Goal: Task Accomplishment & Management: Complete application form

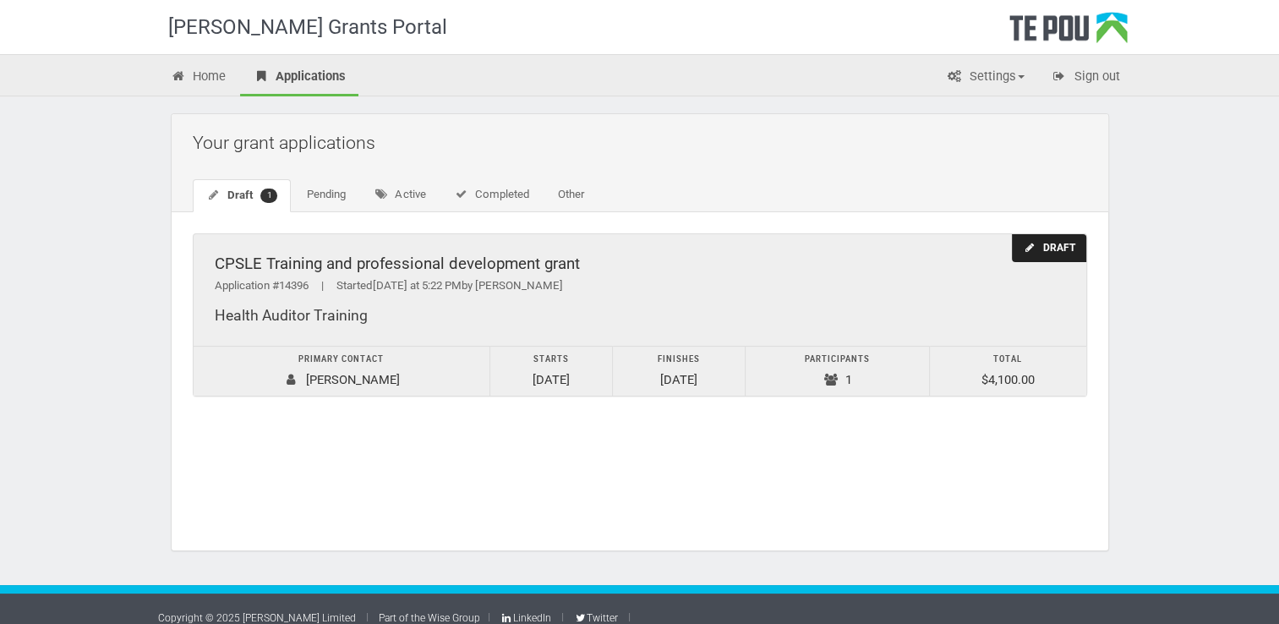
click at [842, 370] on td "Participants 1" at bounding box center [836, 371] width 183 height 50
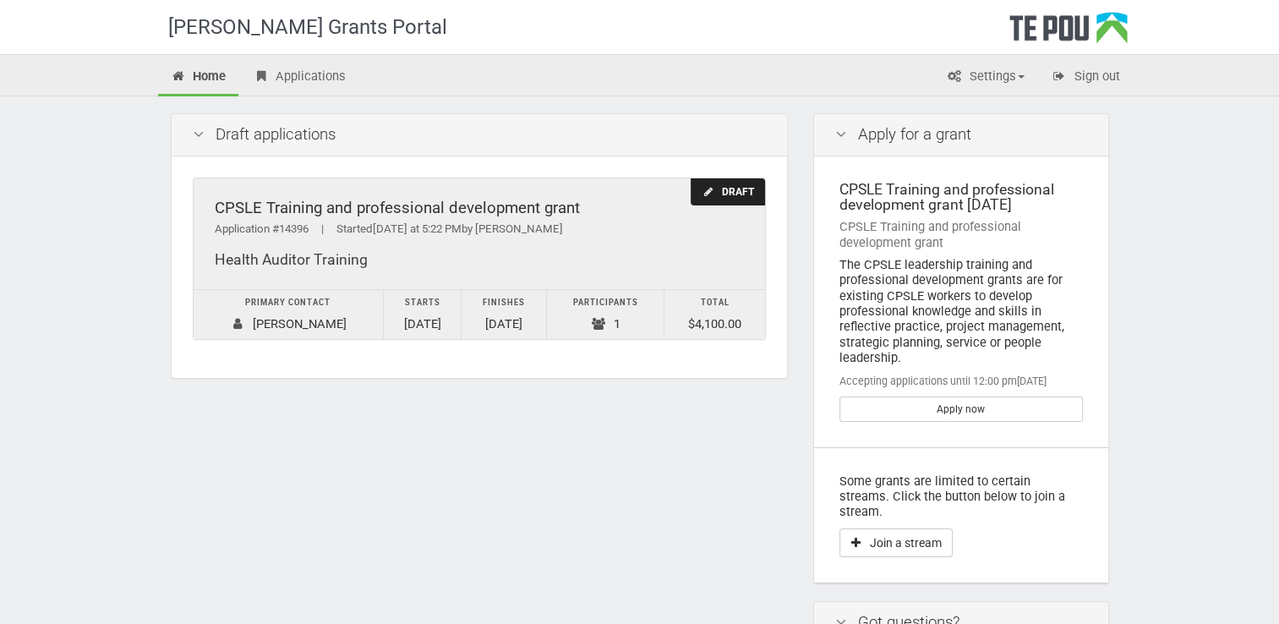
click at [493, 316] on td "Finishes [DATE]" at bounding box center [503, 315] width 85 height 50
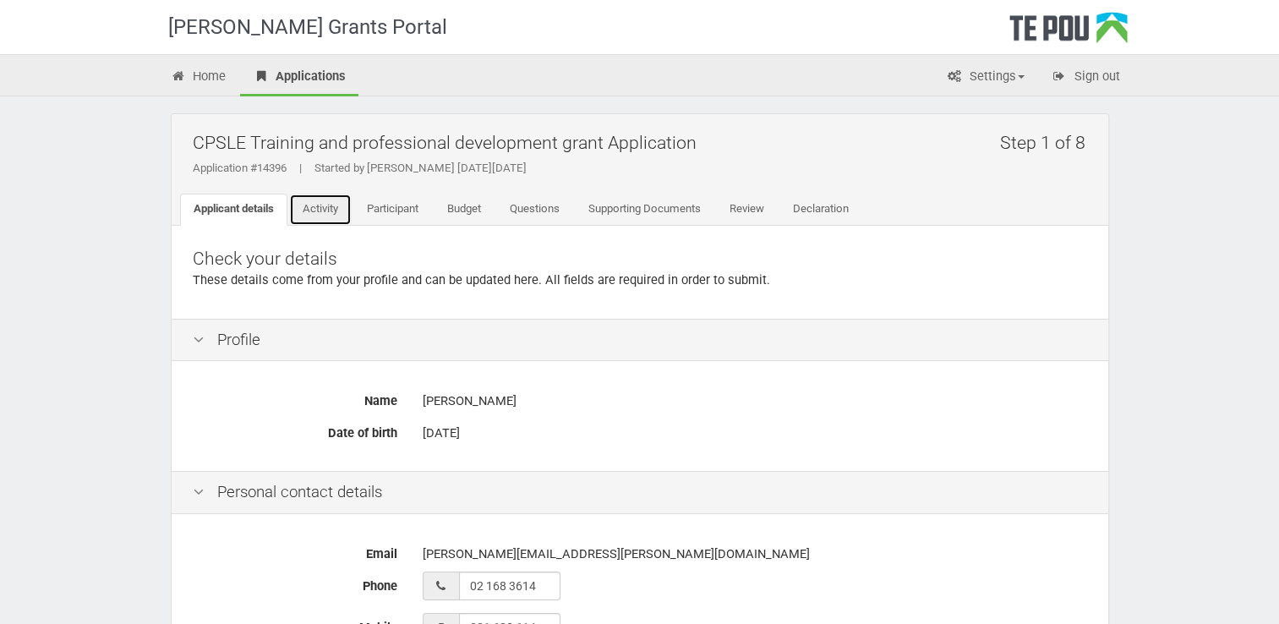
click at [341, 205] on link "Activity" at bounding box center [320, 210] width 63 height 32
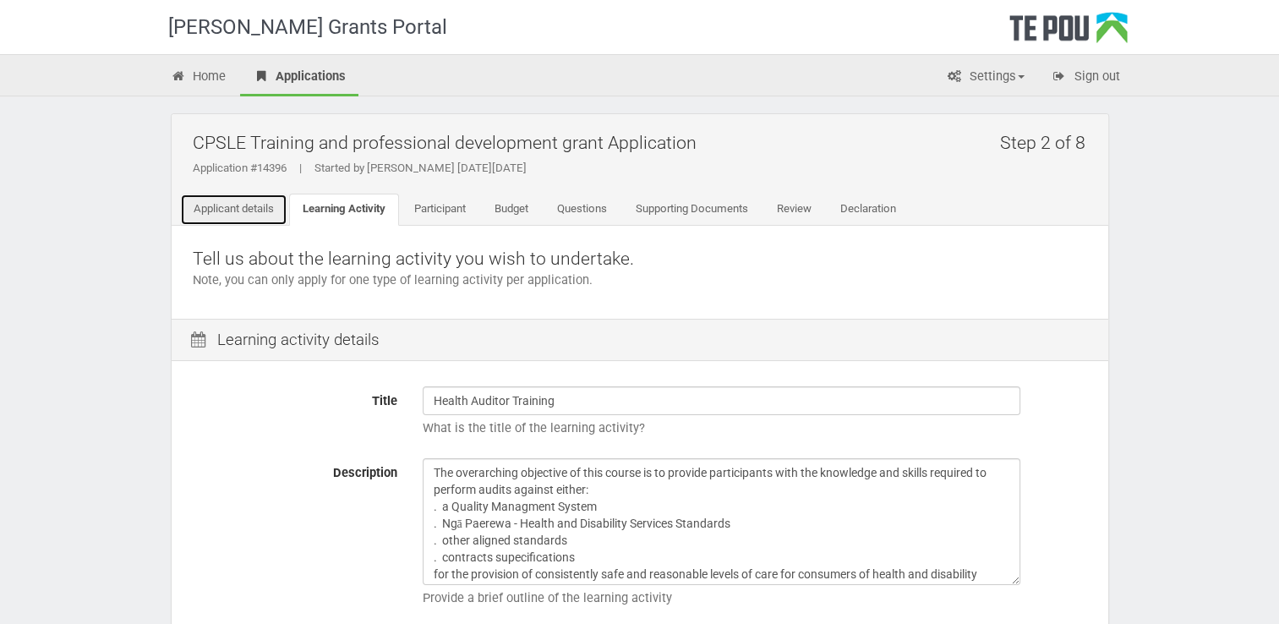
click at [240, 205] on link "Applicant details" at bounding box center [233, 210] width 107 height 32
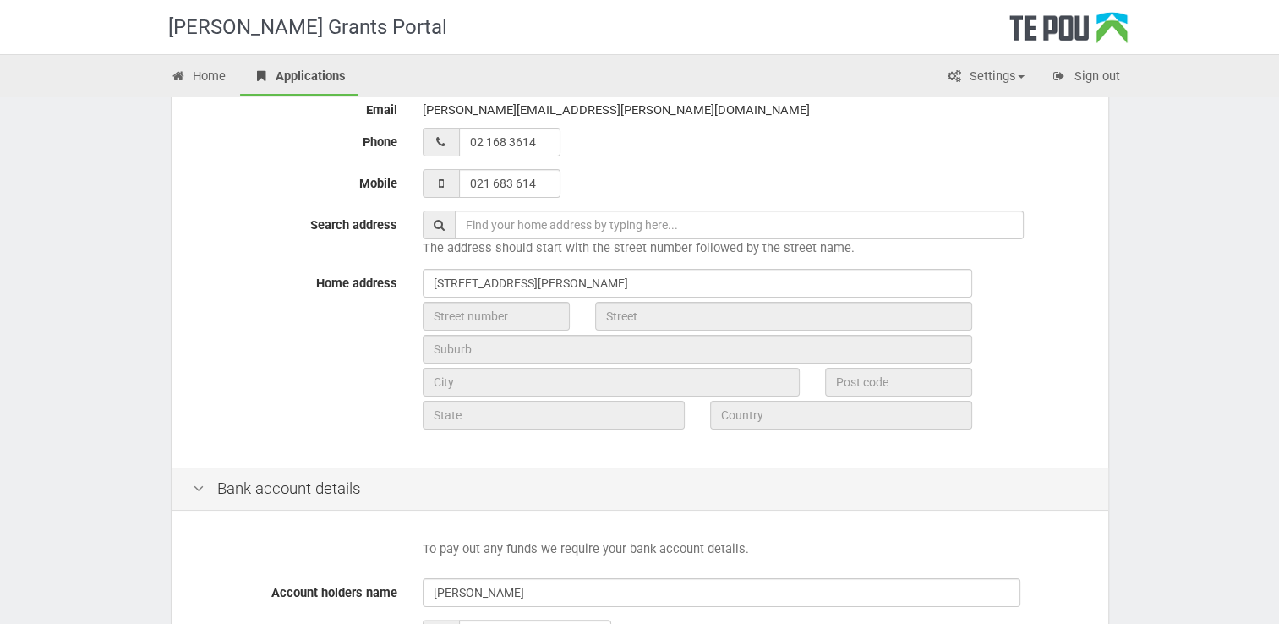
scroll to position [442, 0]
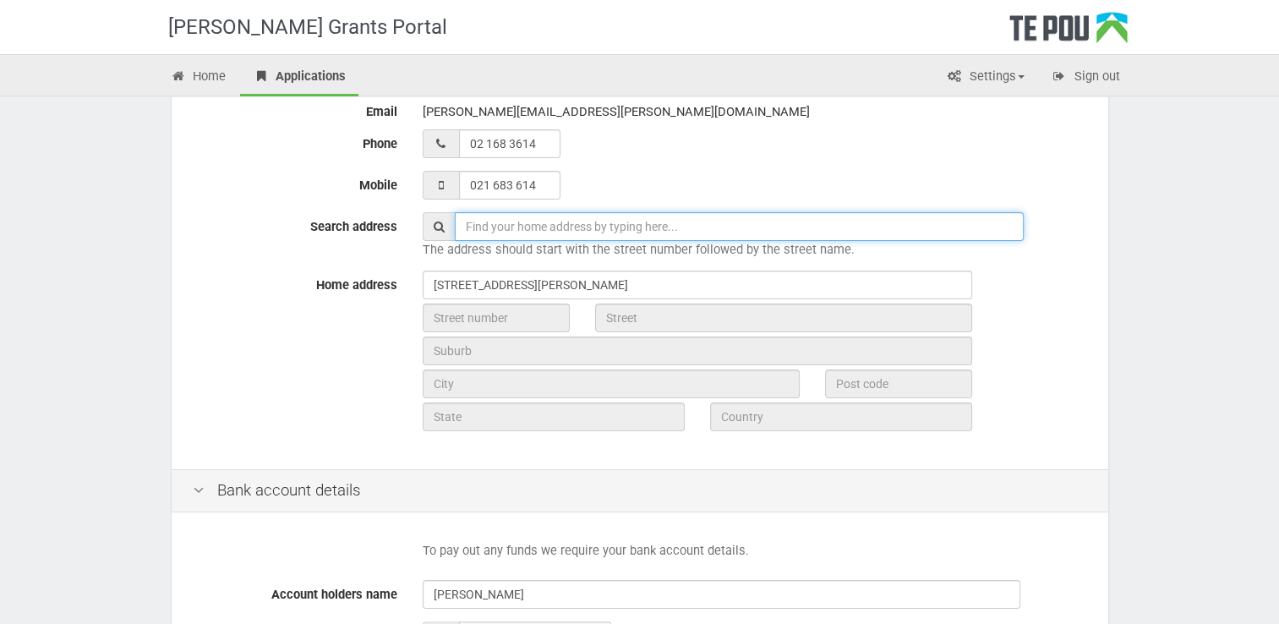
click at [479, 215] on input "text" at bounding box center [739, 226] width 569 height 29
type input "[STREET_ADDRESS][PERSON_NAME]"
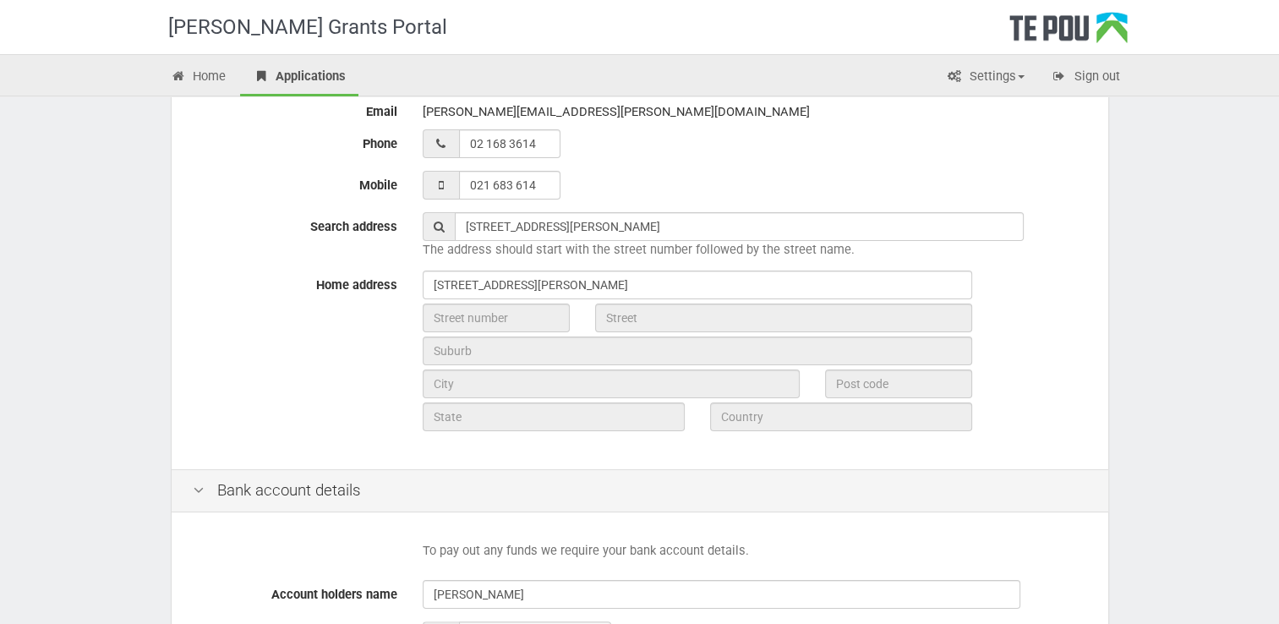
click at [271, 350] on div "Home address 83A Whitby Rd Wakefield Tasman 7025" at bounding box center [639, 352] width 919 height 165
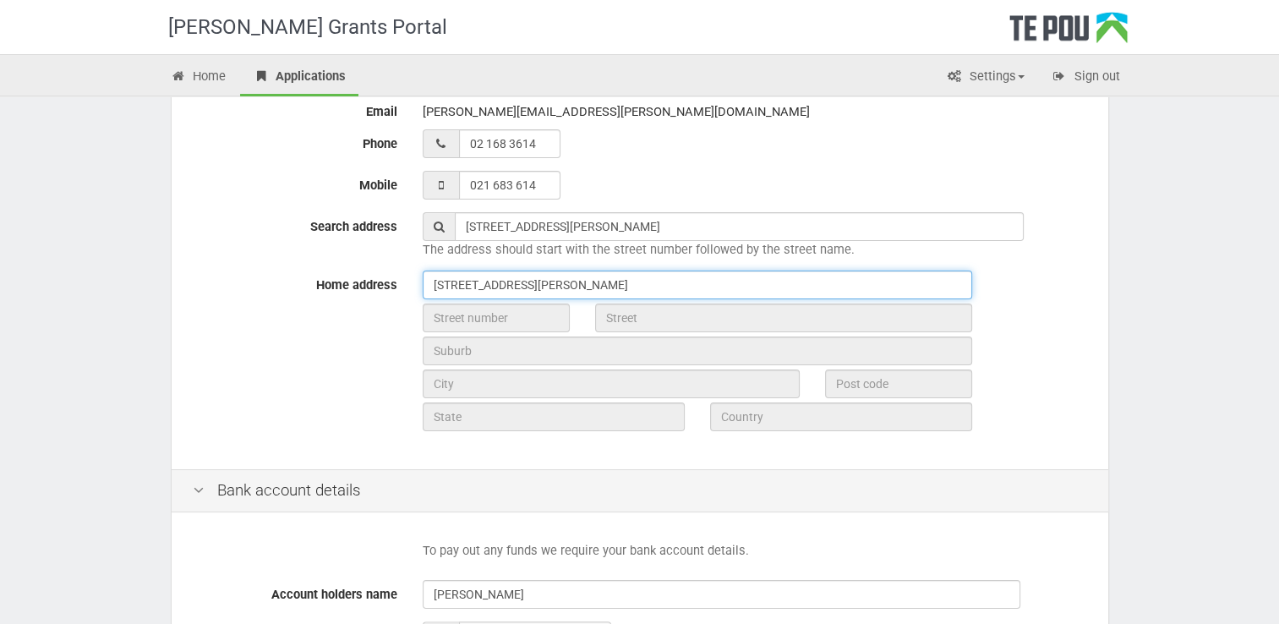
click at [463, 286] on input "83A Whitby Rd Wakefield Tasman 7025" at bounding box center [697, 284] width 549 height 29
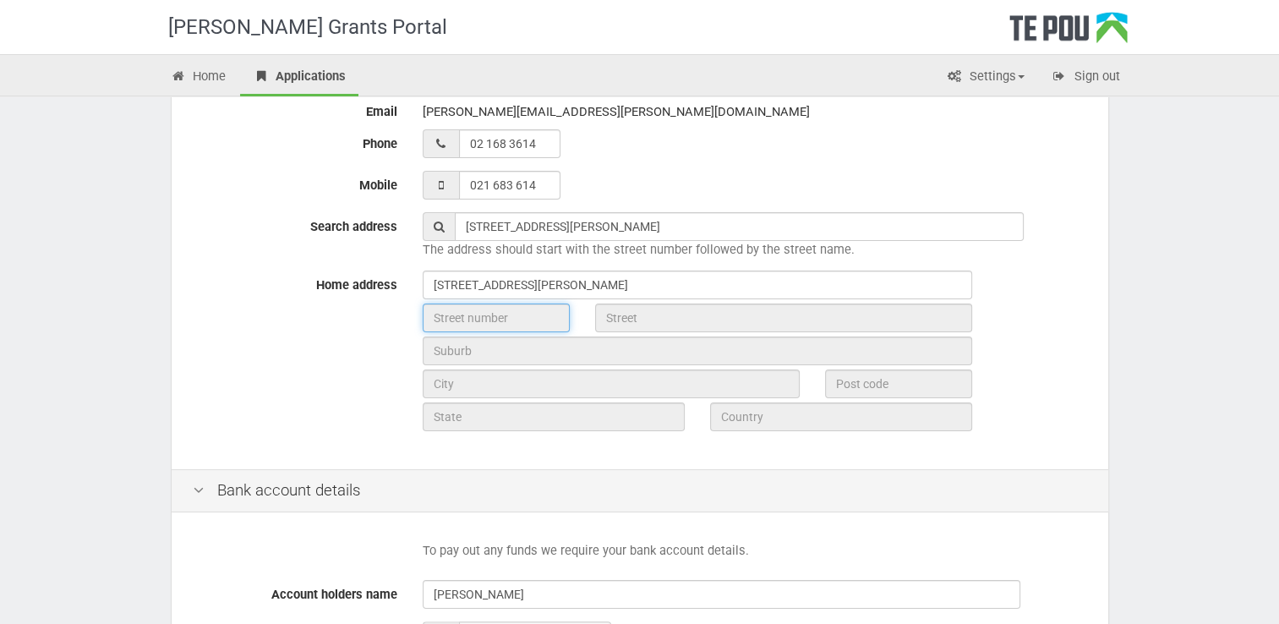
click at [436, 315] on input "text" at bounding box center [496, 317] width 147 height 29
click at [1170, 165] on div "[PERSON_NAME] Grants Portal Home Applications Settings Profile My account FAQs …" at bounding box center [639, 224] width 1279 height 1333
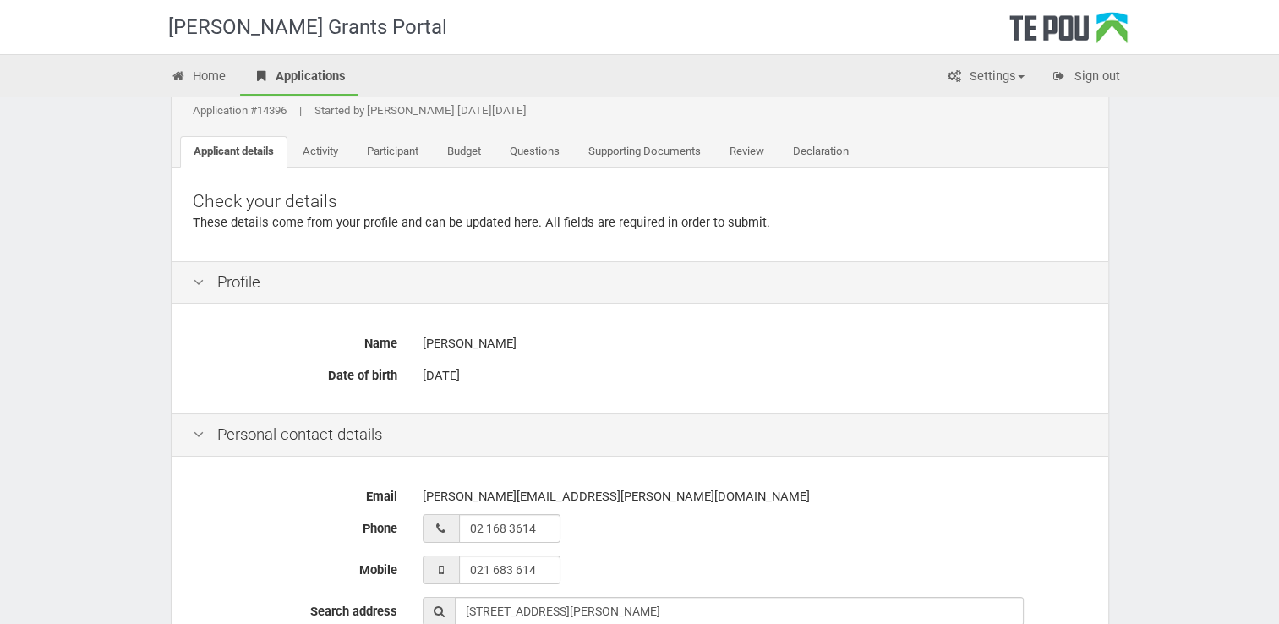
scroll to position [47, 0]
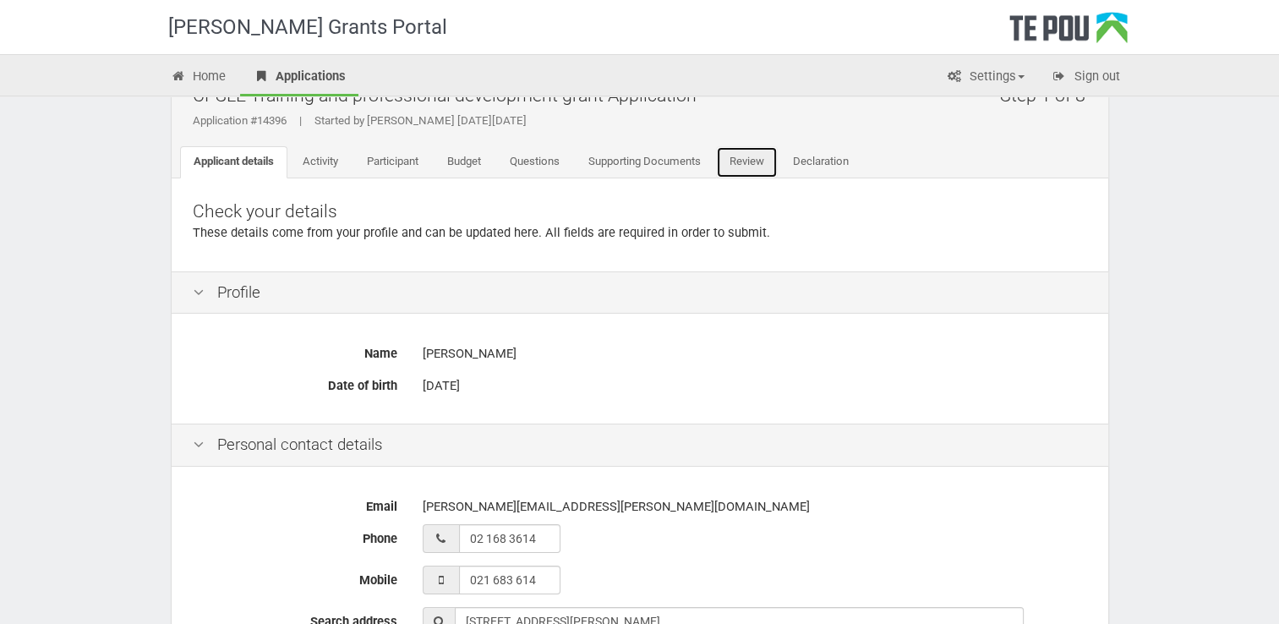
click at [752, 150] on link "Review" at bounding box center [747, 162] width 62 height 32
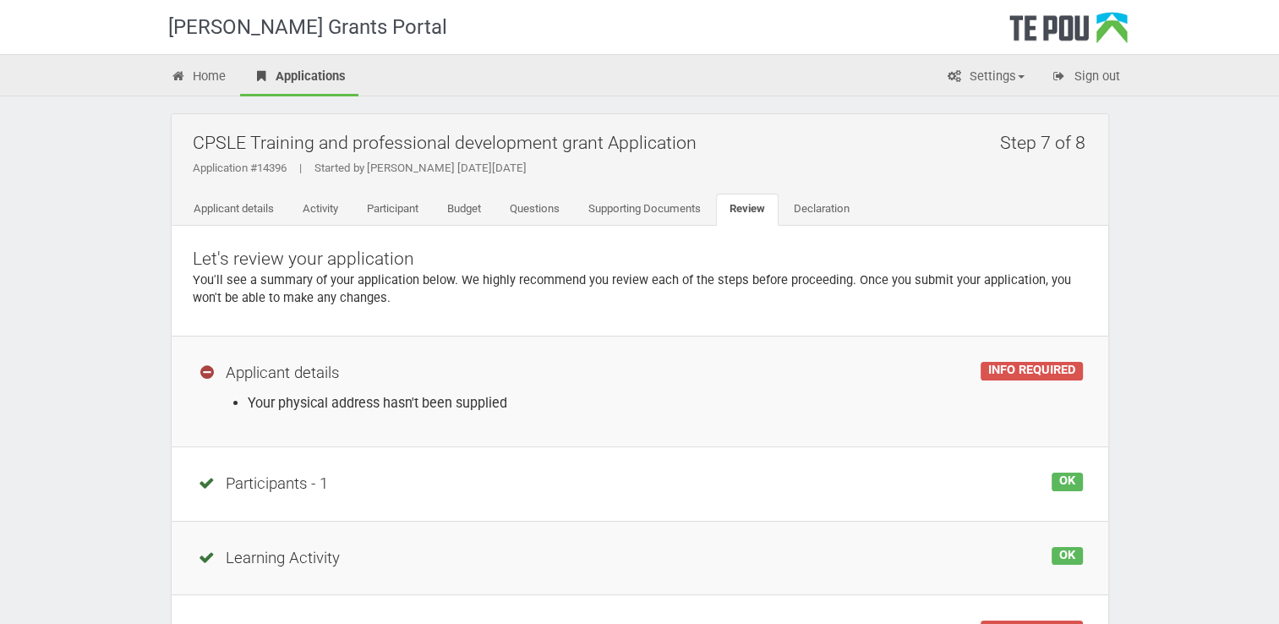
click at [1214, 188] on div "Te Pou Grants Portal Home Applications Settings Profile My account FAQs Sign ou…" at bounding box center [639, 566] width 1279 height 1132
click at [764, 401] on li "Your physical address hasn't been supplied" at bounding box center [665, 402] width 835 height 19
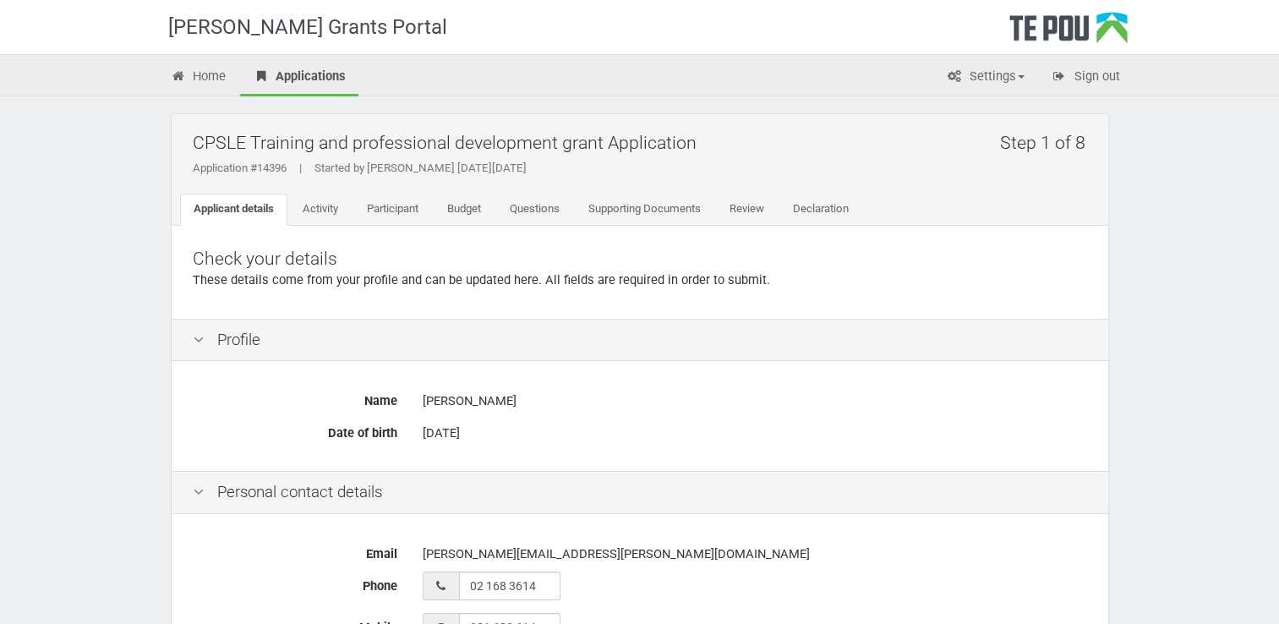
drag, startPoint x: 0, startPoint y: 0, endPoint x: 1273, endPoint y: 138, distance: 1280.2
click at [642, 201] on link "Supporting Documents" at bounding box center [644, 210] width 139 height 32
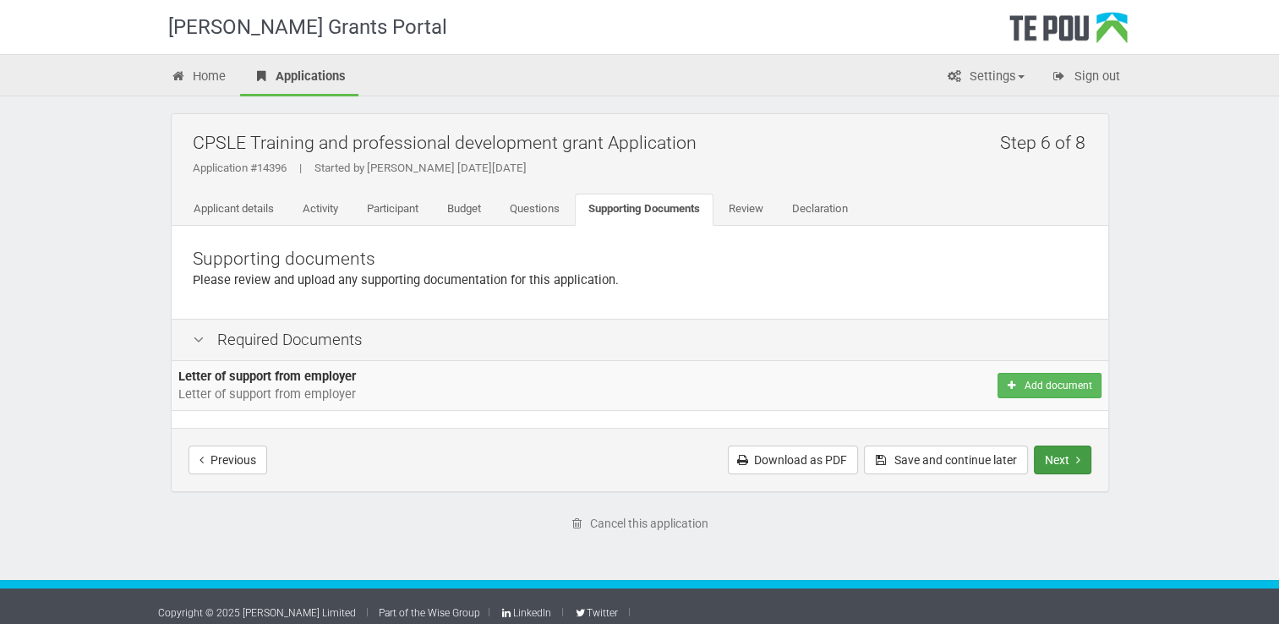
click at [1055, 458] on button "Next" at bounding box center [1062, 459] width 57 height 29
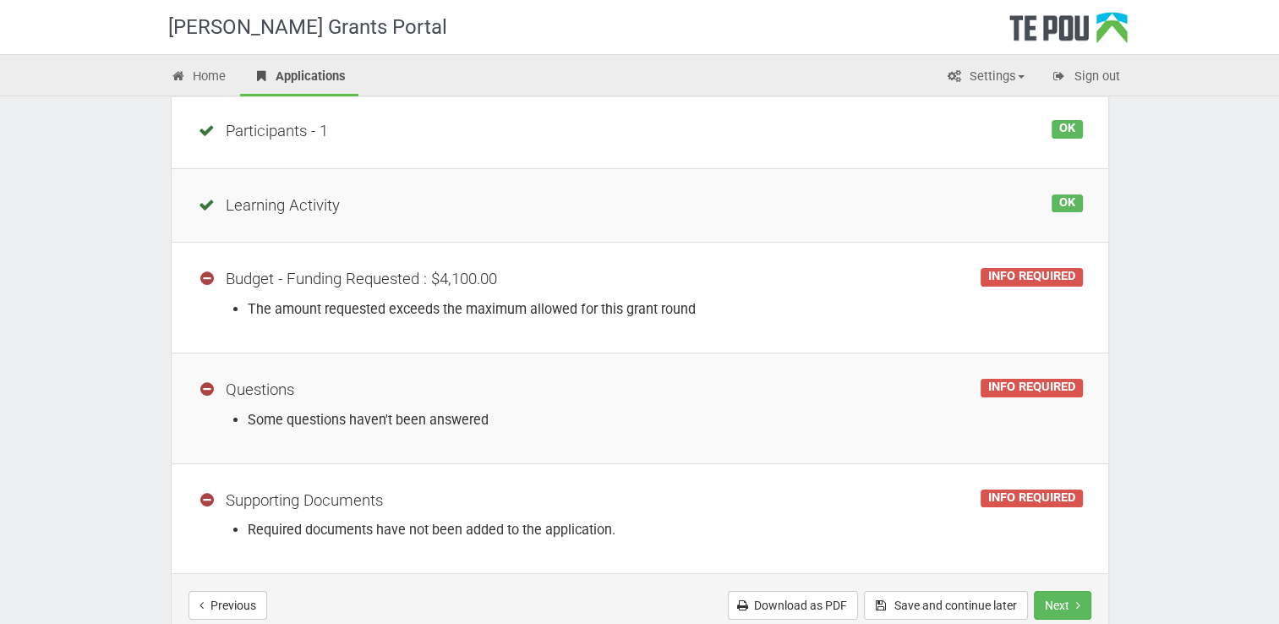
scroll to position [356, 0]
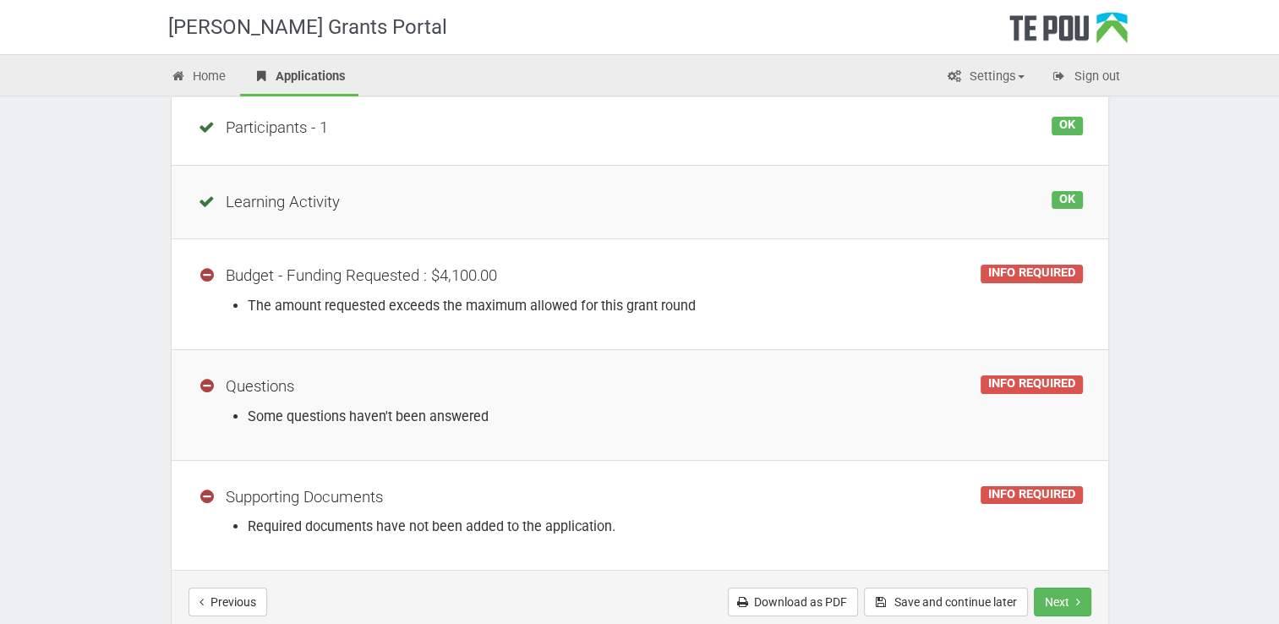
click at [457, 296] on li "The amount requested exceeds the maximum allowed for this grant round" at bounding box center [665, 305] width 835 height 19
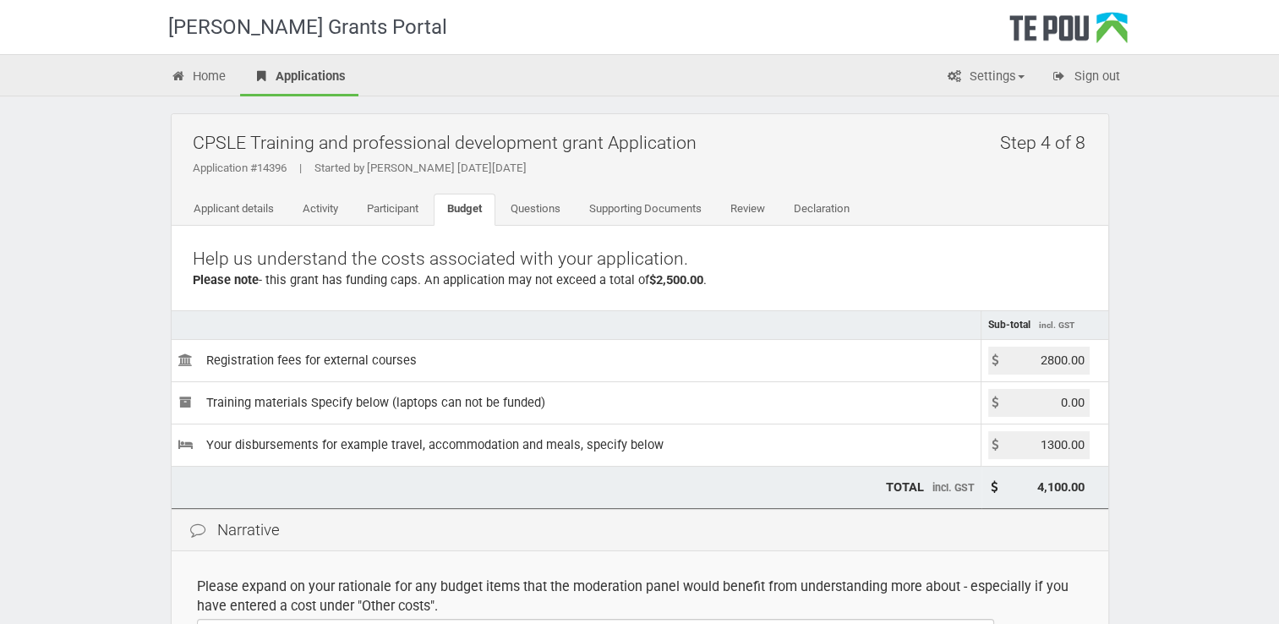
click at [1081, 441] on input "1300.00" at bounding box center [1038, 445] width 101 height 28
type input "1"
type input "0.00"
type input "2,800.00"
click at [1150, 491] on div "Te Pou Grants Portal Home Applications Settings Profile My account FAQs Sign ou…" at bounding box center [639, 489] width 1279 height 978
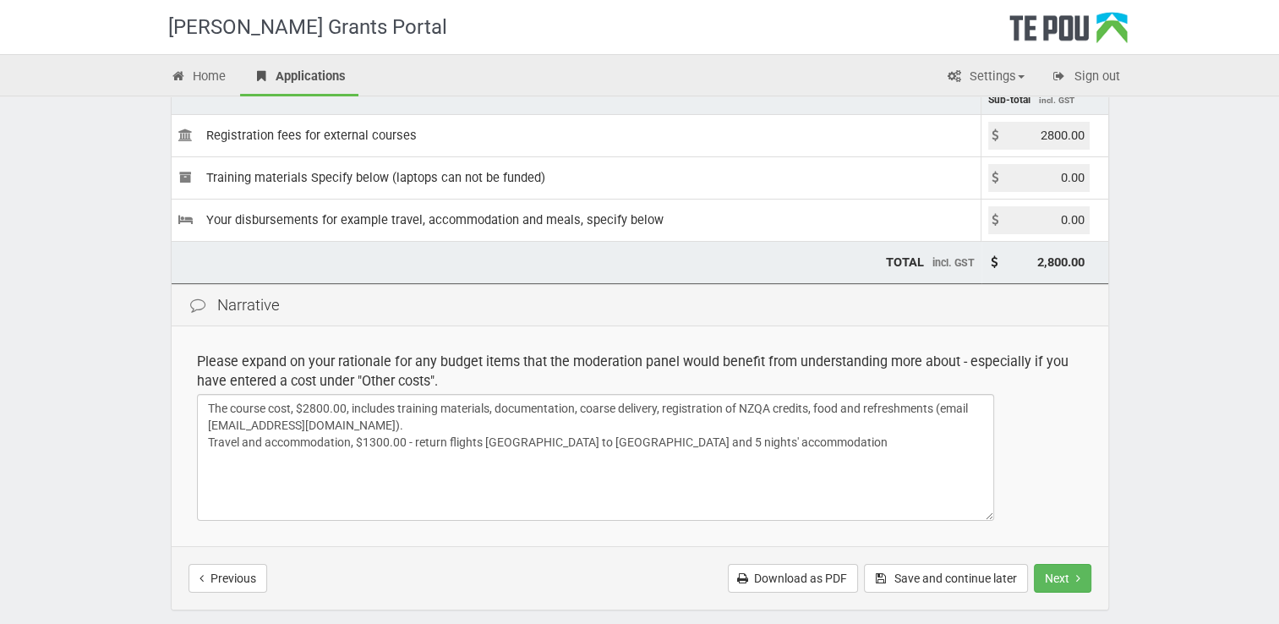
scroll to position [352, 0]
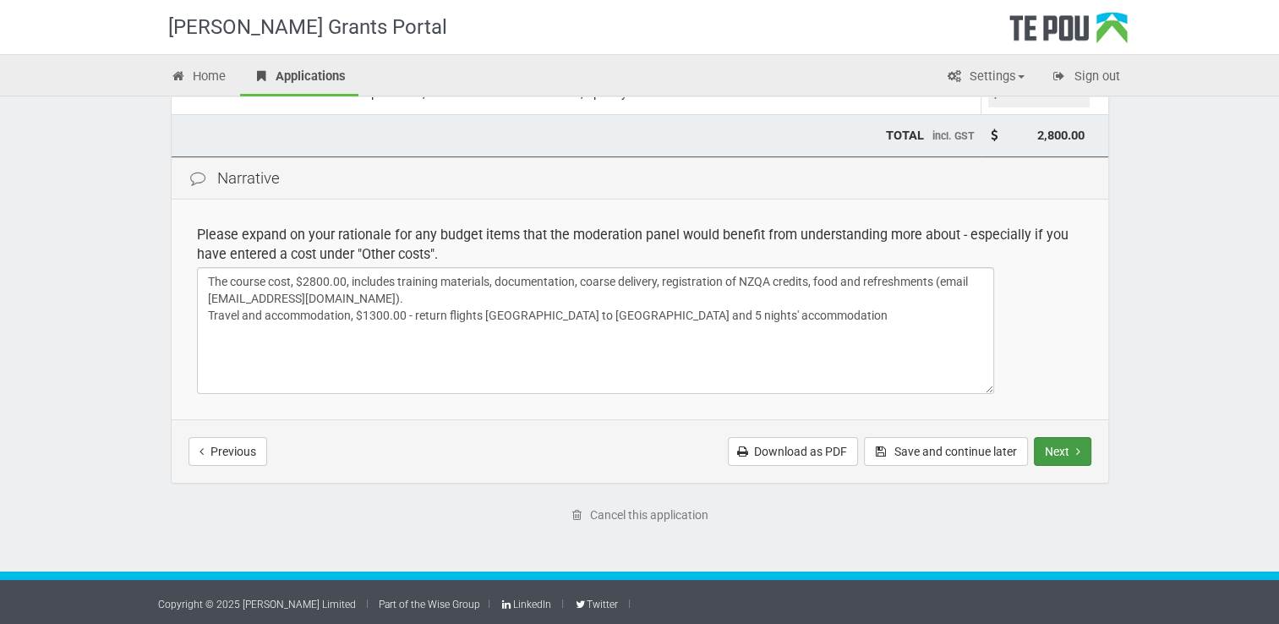
click at [1074, 448] on button "Next" at bounding box center [1062, 451] width 57 height 29
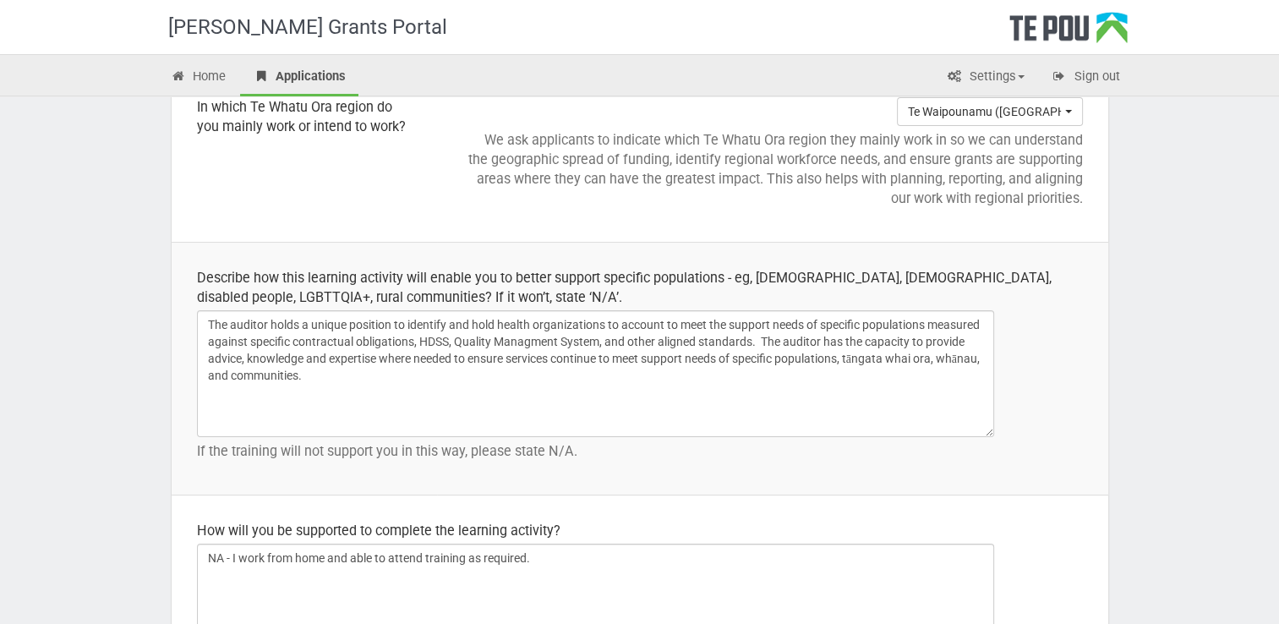
scroll to position [2518, 0]
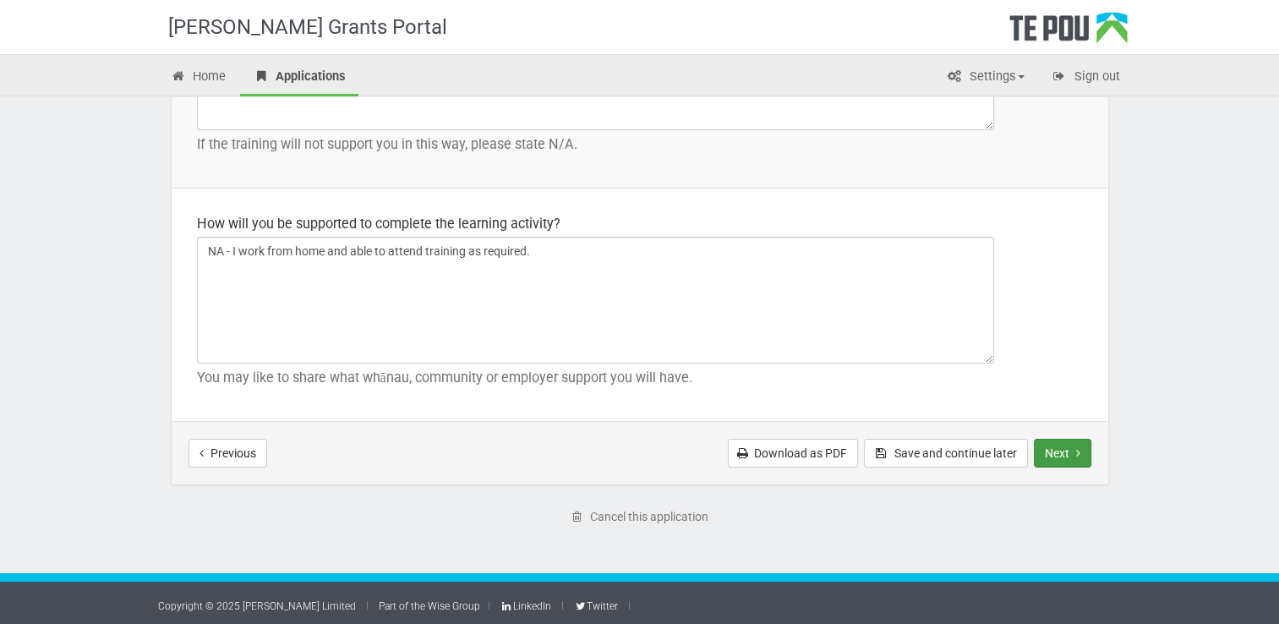
click at [1074, 459] on button "Next" at bounding box center [1062, 453] width 57 height 29
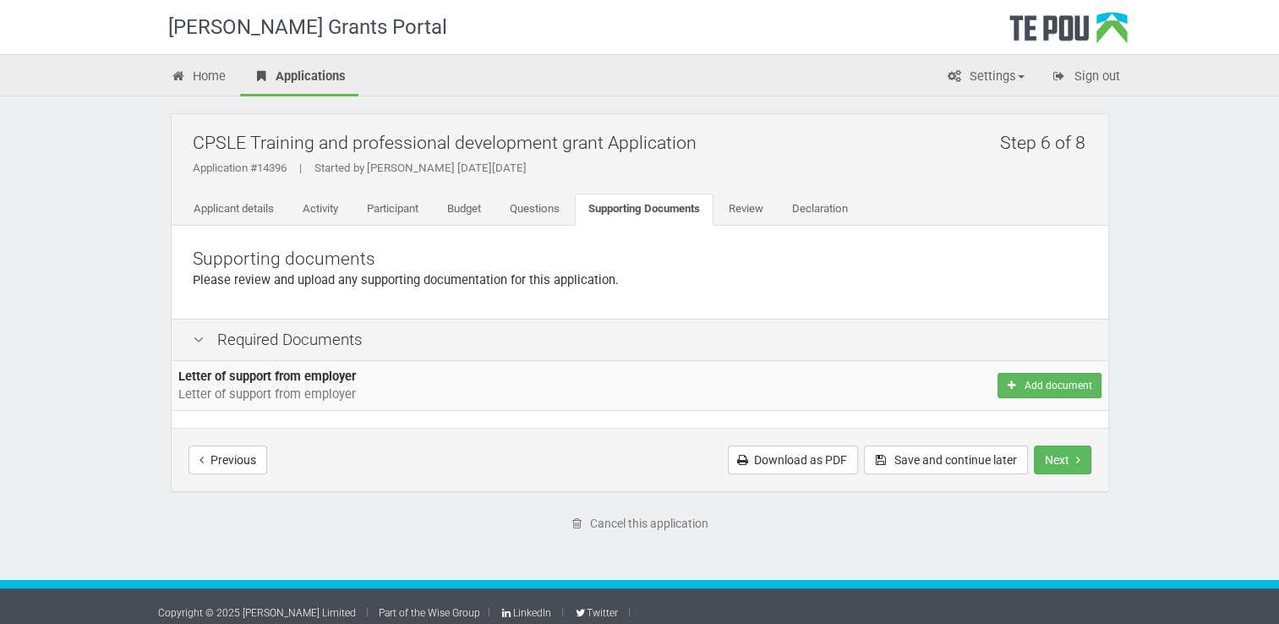
click at [368, 404] on td "Letter of support from employer Letter of support from employer" at bounding box center [462, 386] width 581 height 50
click at [1076, 454] on icon "Next step" at bounding box center [1078, 460] width 4 height 12
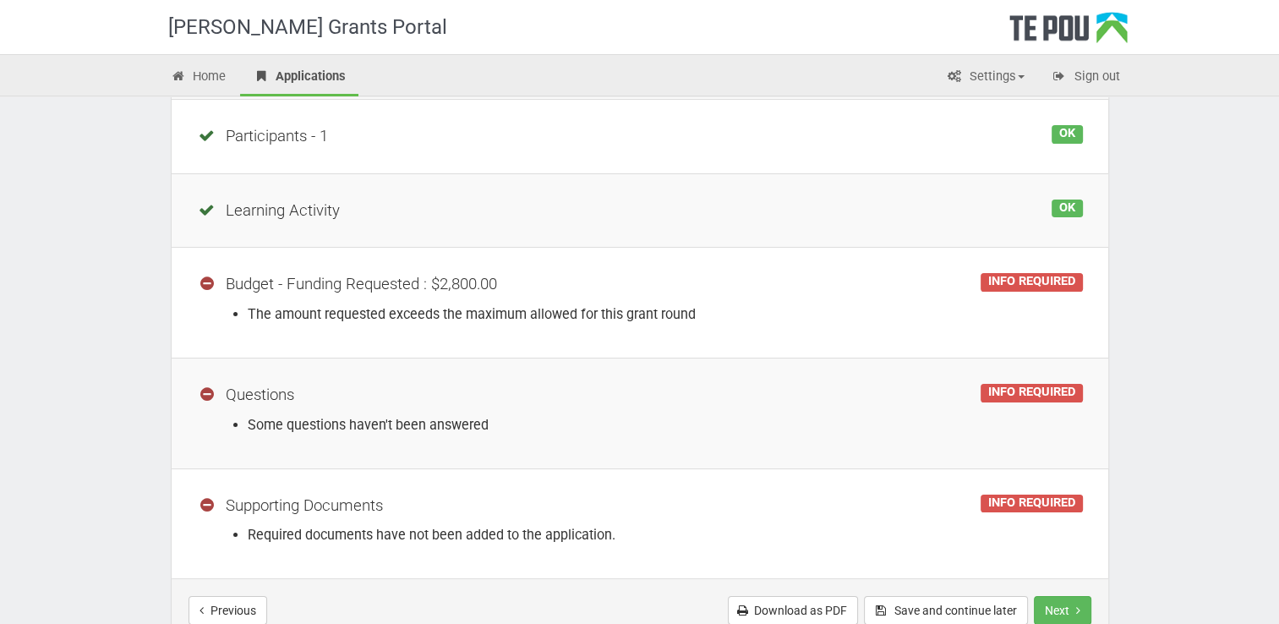
scroll to position [368, 0]
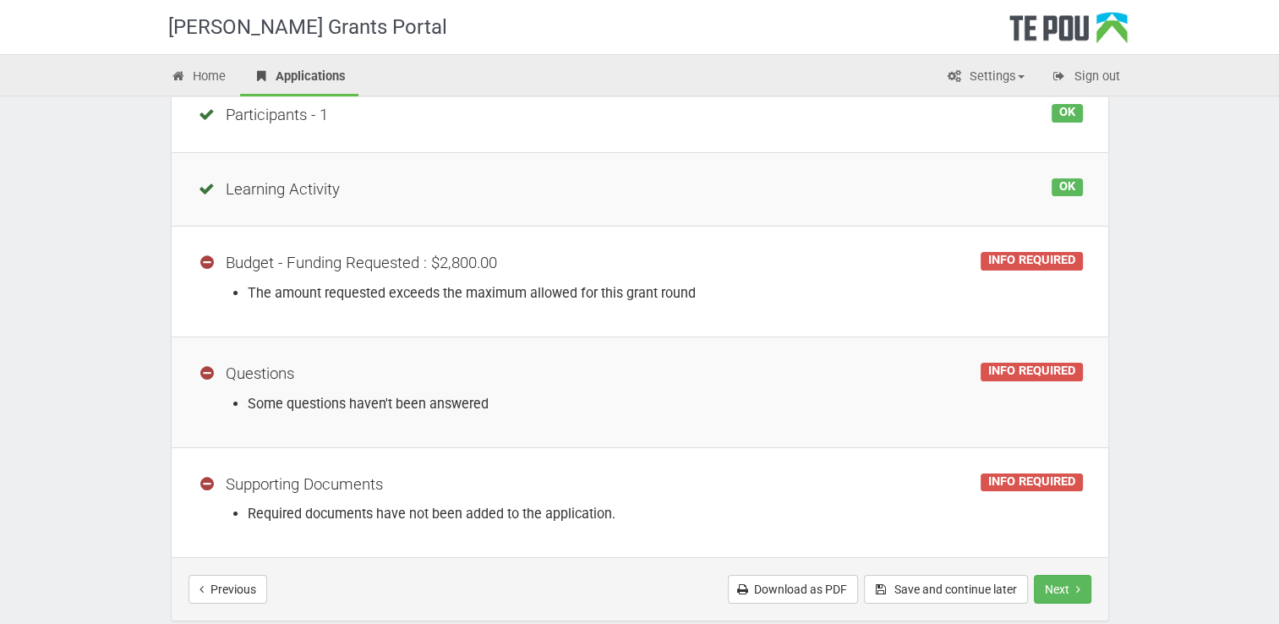
click at [1031, 258] on div "INFO REQUIRED" at bounding box center [1030, 261] width 101 height 19
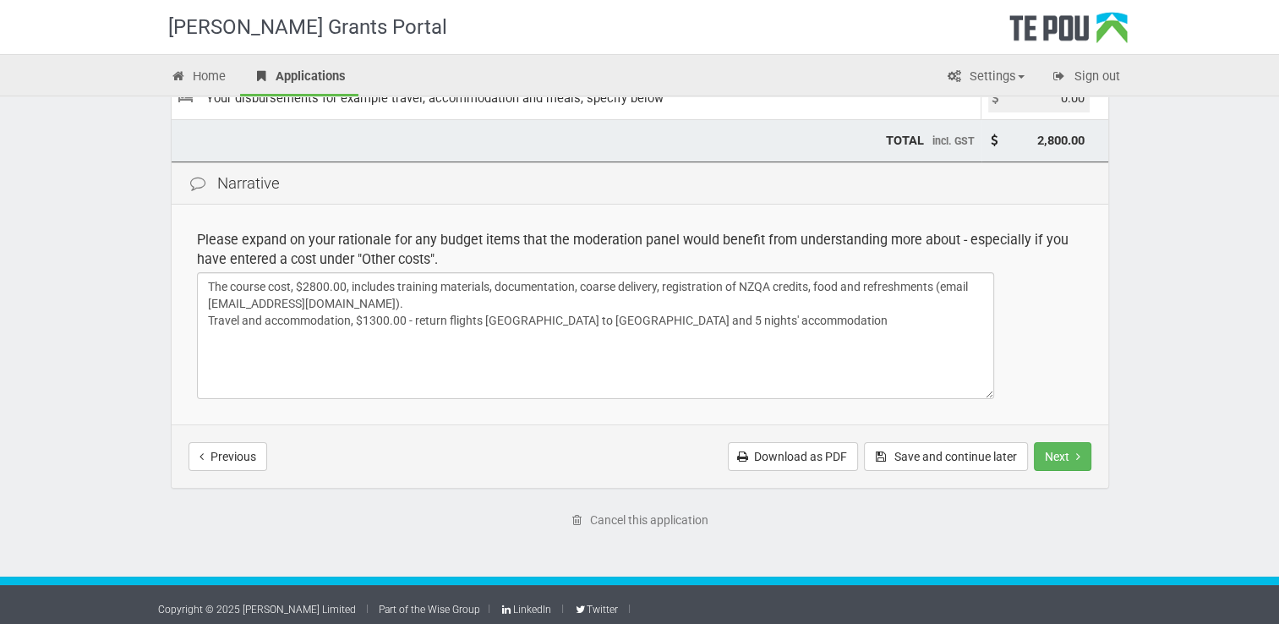
scroll to position [352, 0]
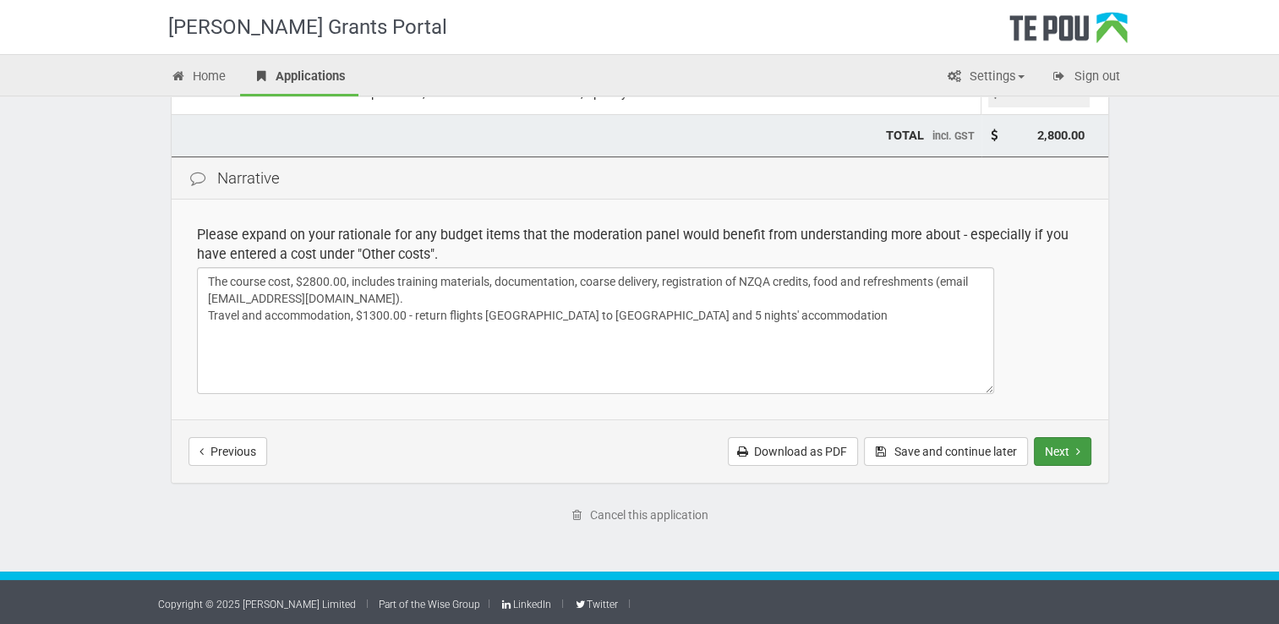
click at [1066, 447] on button "Next" at bounding box center [1062, 451] width 57 height 29
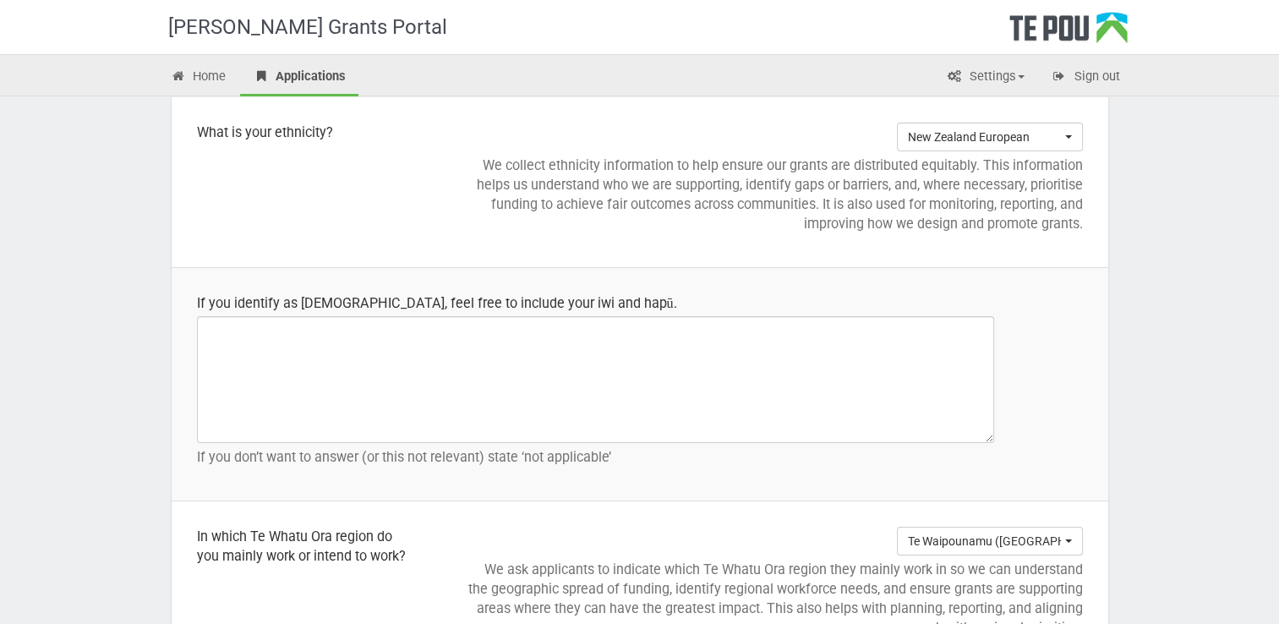
scroll to position [1778, 0]
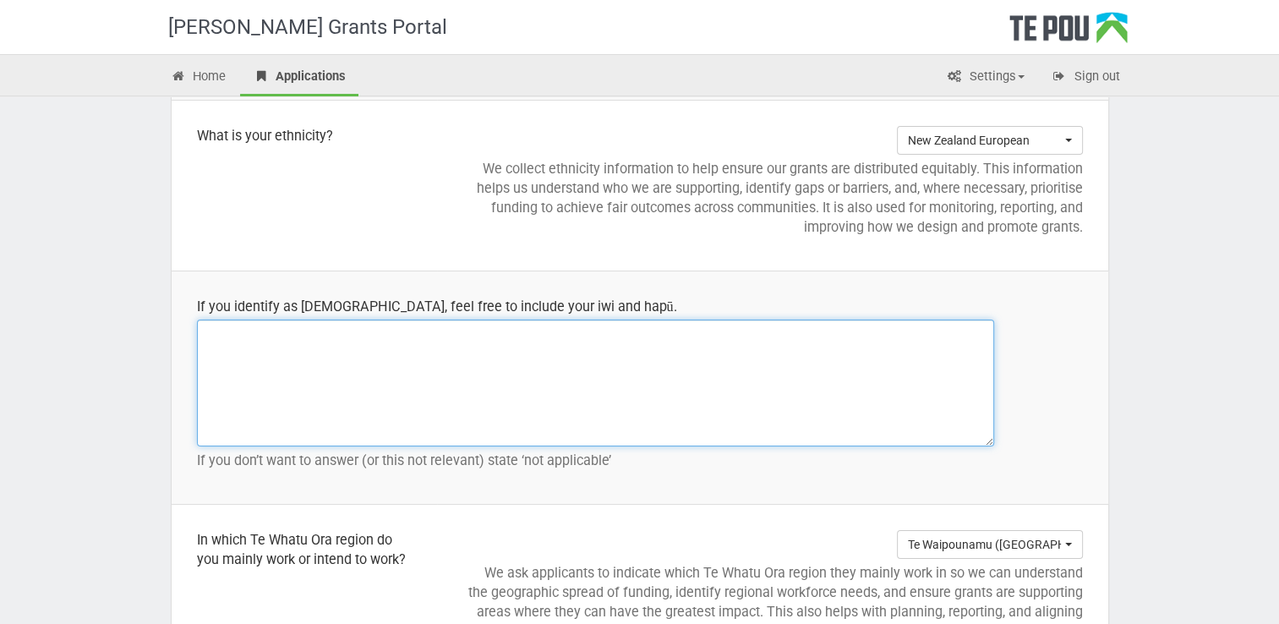
click at [237, 343] on textarea at bounding box center [595, 382] width 797 height 127
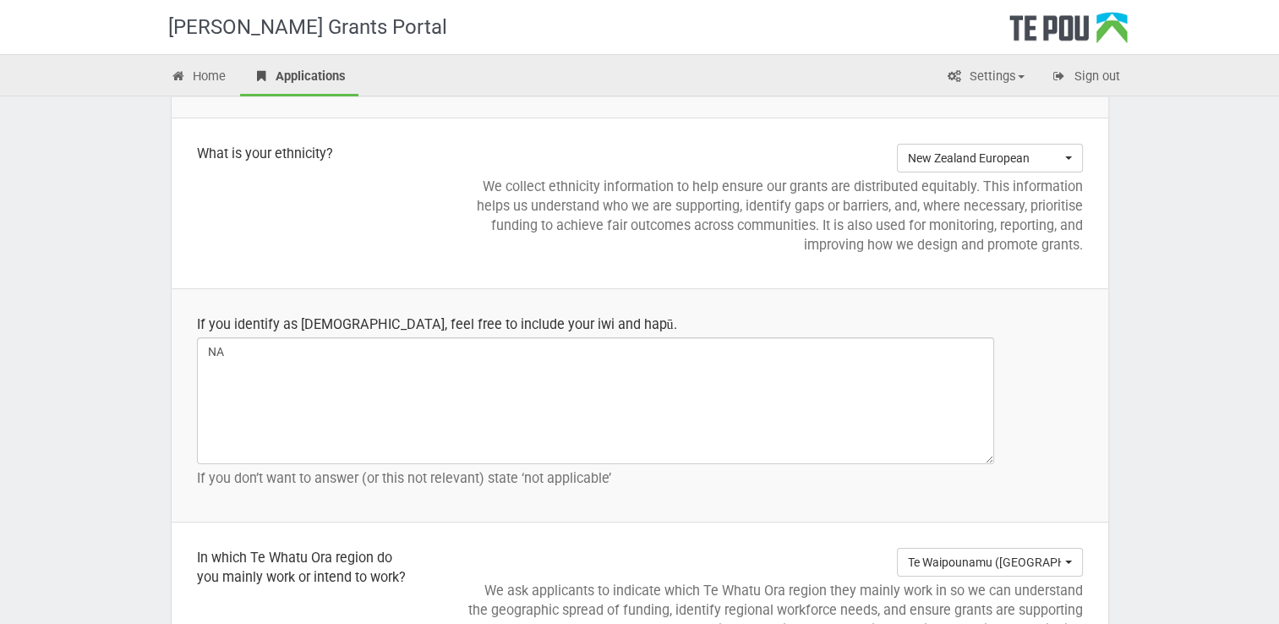
scroll to position [1764, 0]
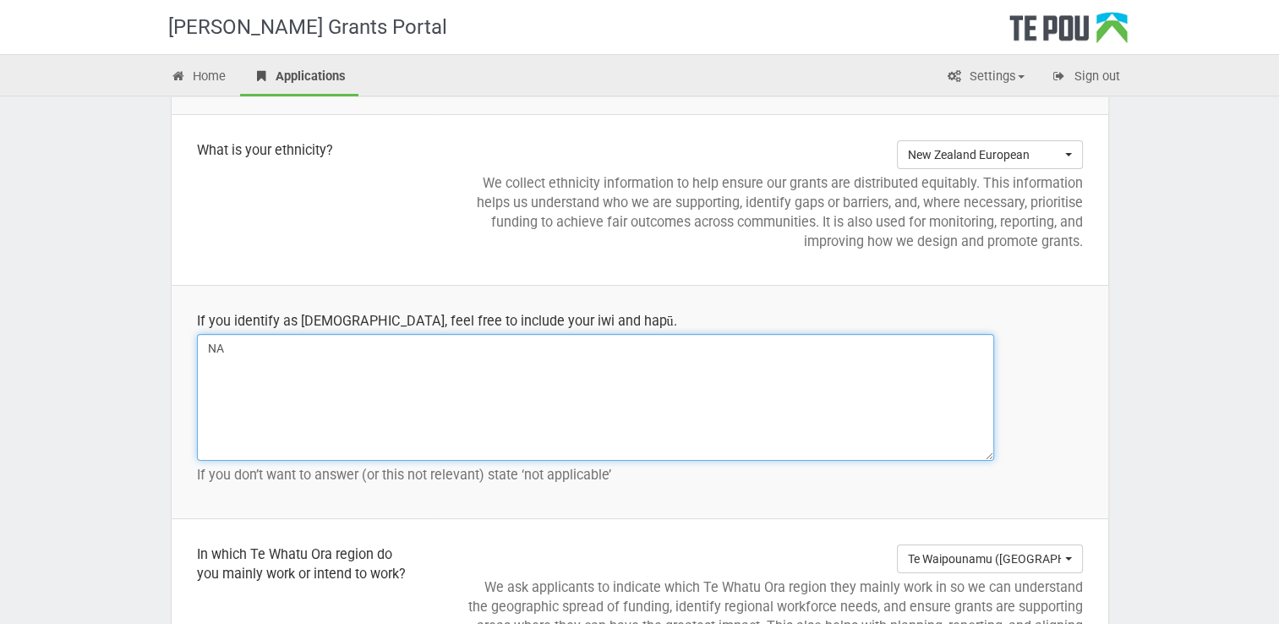
click at [224, 349] on textarea "NA" at bounding box center [595, 397] width 797 height 127
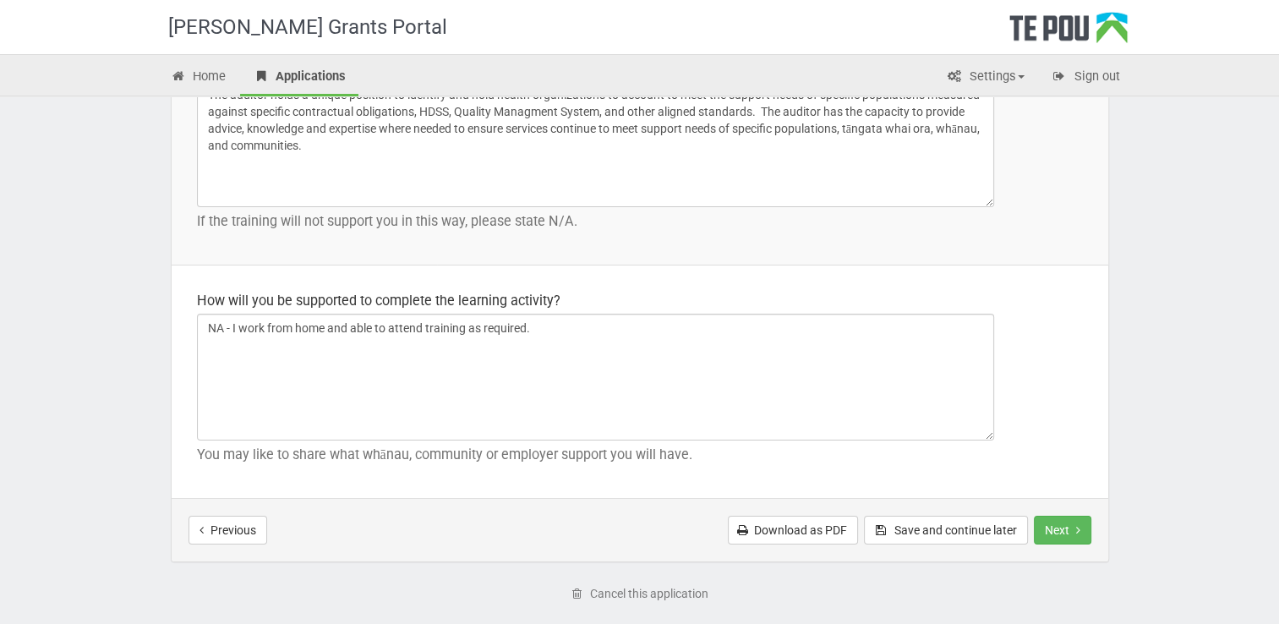
scroll to position [2448, 0]
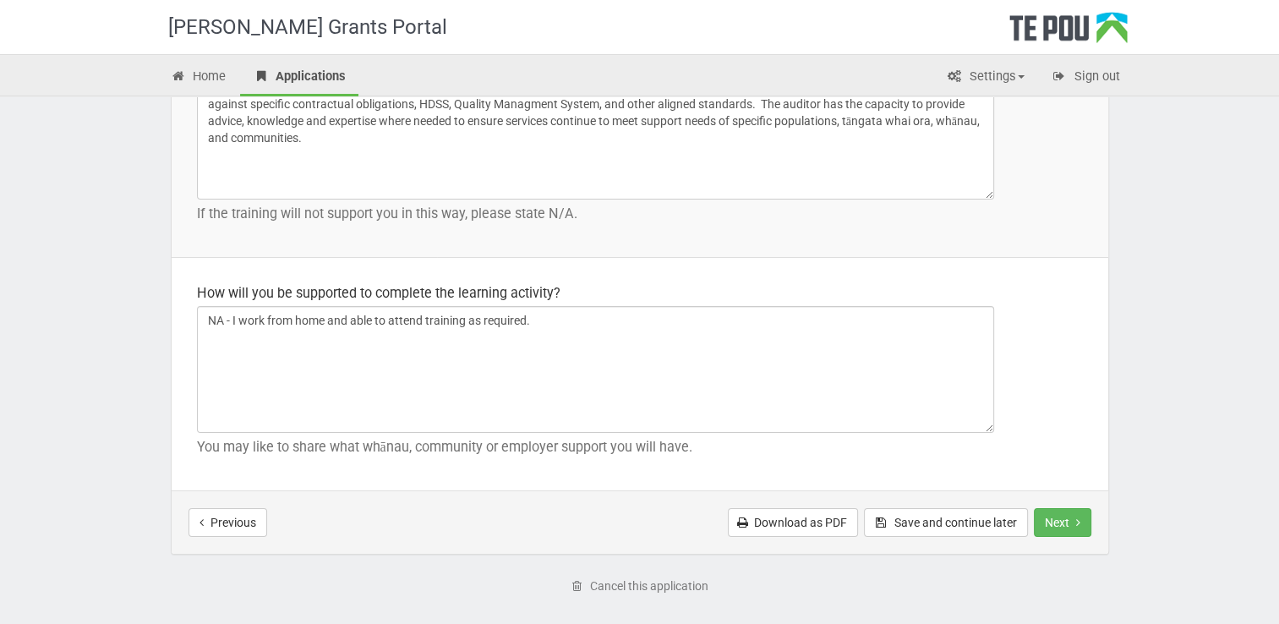
type textarea "Not Applicable"
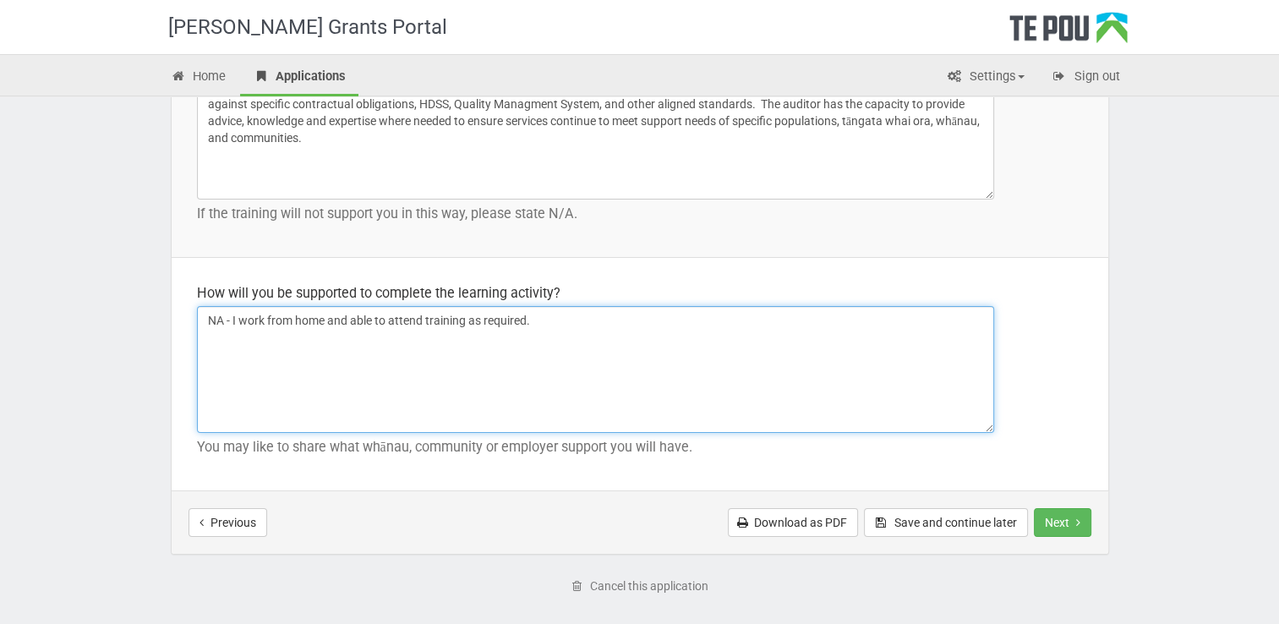
click at [688, 369] on textarea "NA - I work from home and able to attend training as required." at bounding box center [595, 369] width 797 height 127
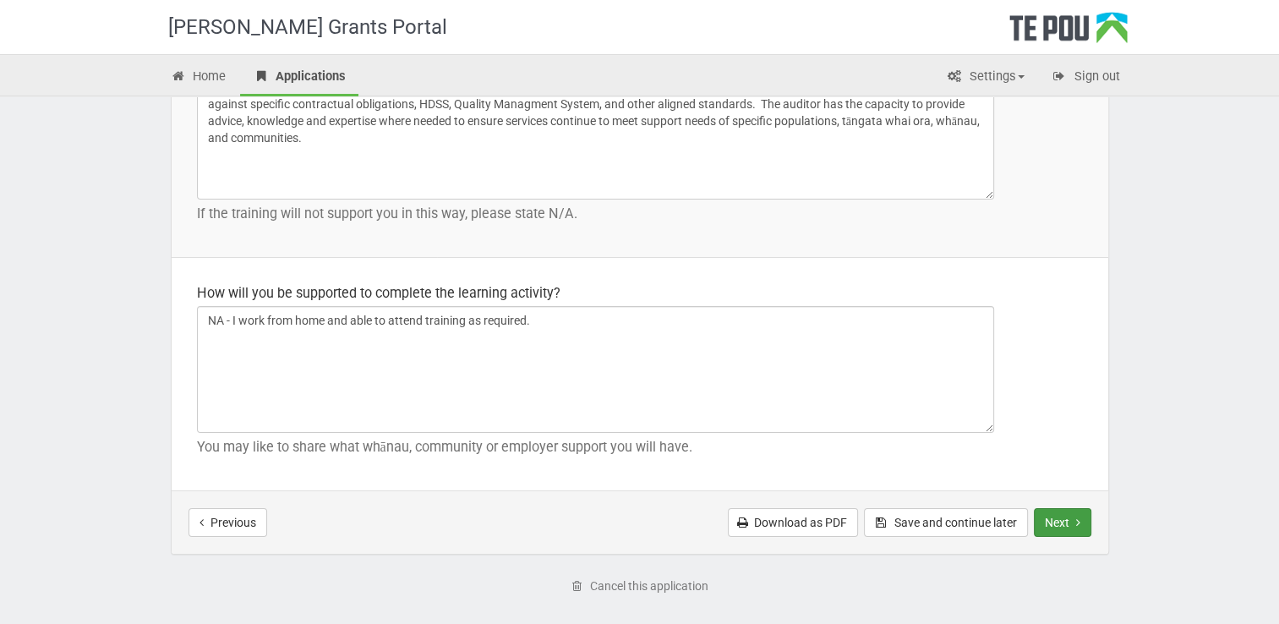
click at [1061, 518] on button "Next" at bounding box center [1062, 522] width 57 height 29
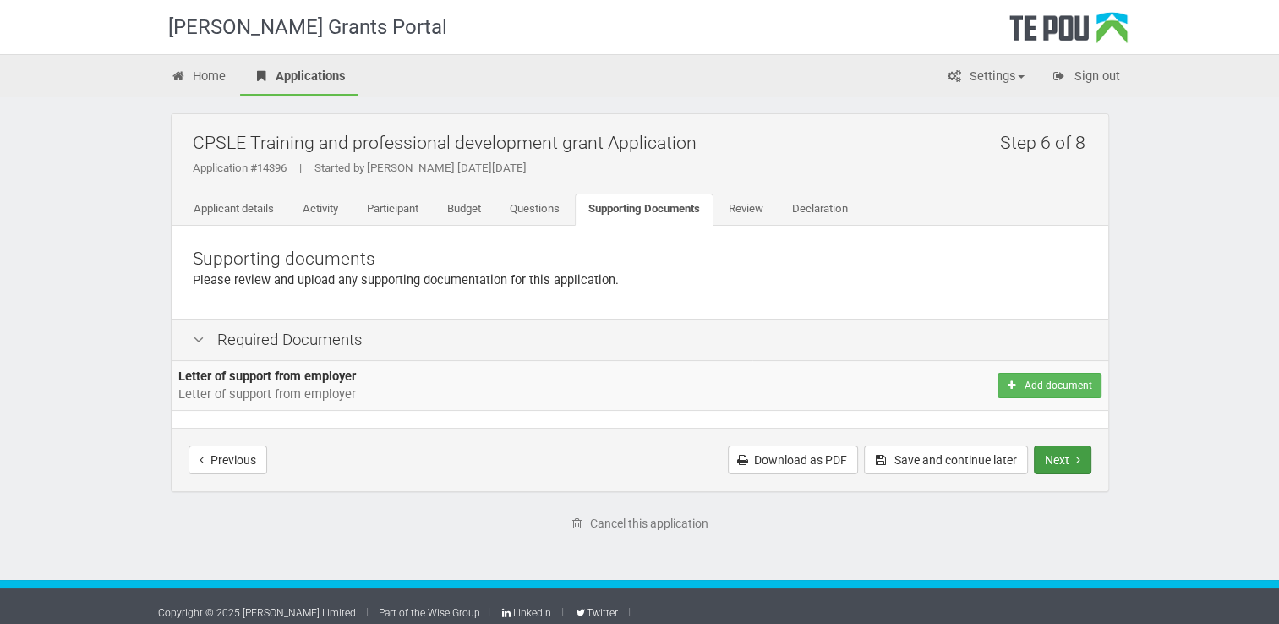
click at [1060, 456] on button "Next" at bounding box center [1062, 459] width 57 height 29
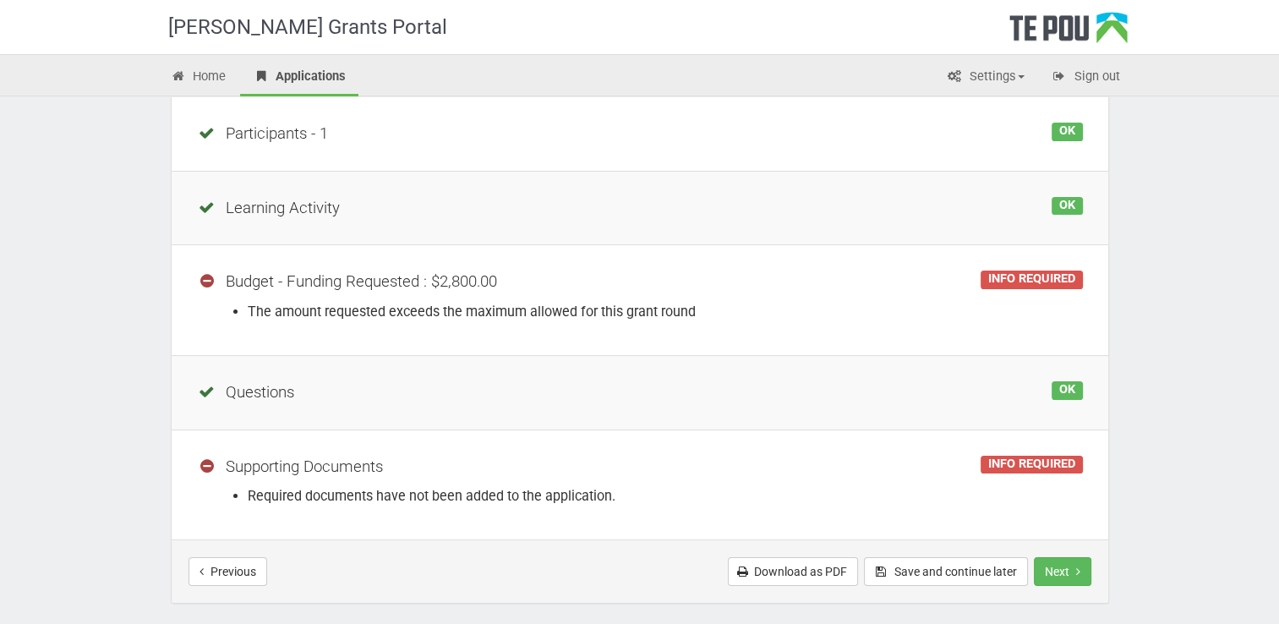
scroll to position [349, 0]
click at [1238, 114] on div "[PERSON_NAME] Grants Portal Home Applications Settings Profile My account FAQs …" at bounding box center [639, 199] width 1279 height 1096
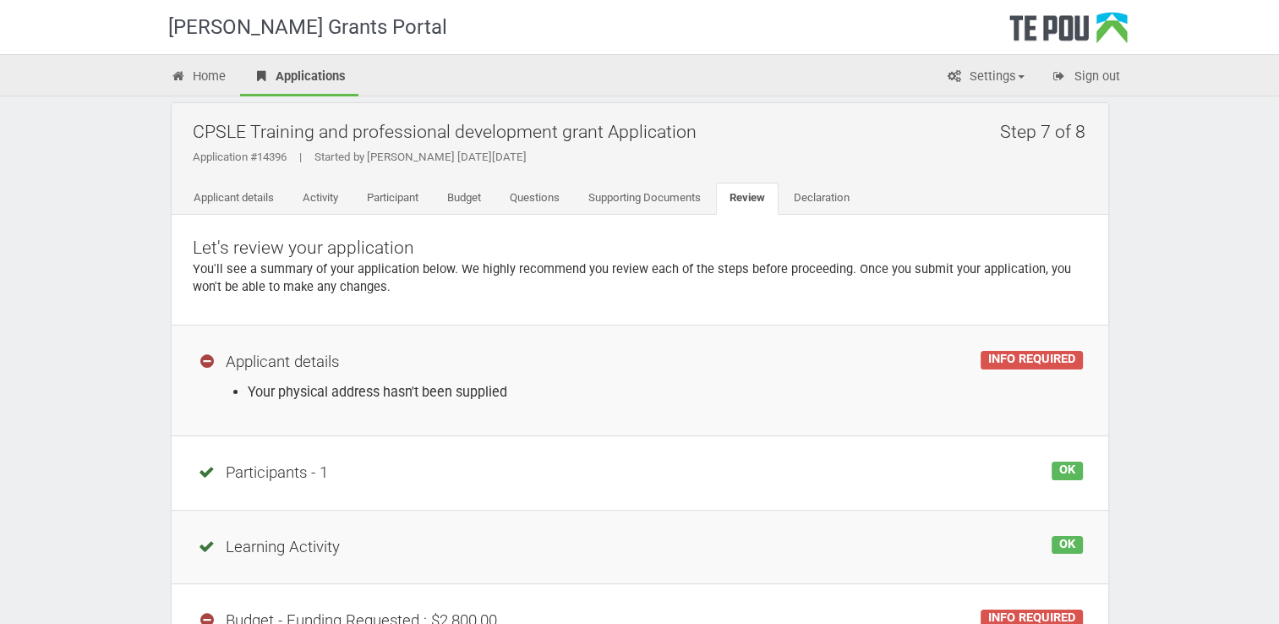
scroll to position [0, 0]
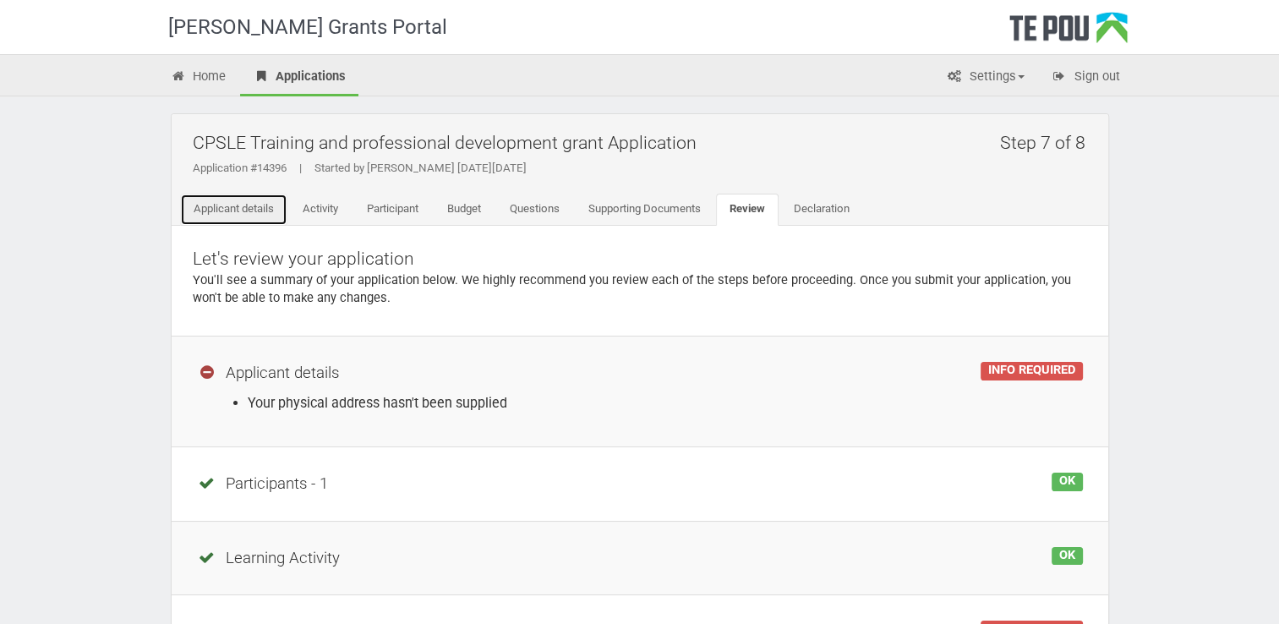
click at [257, 211] on link "Applicant details" at bounding box center [233, 210] width 107 height 32
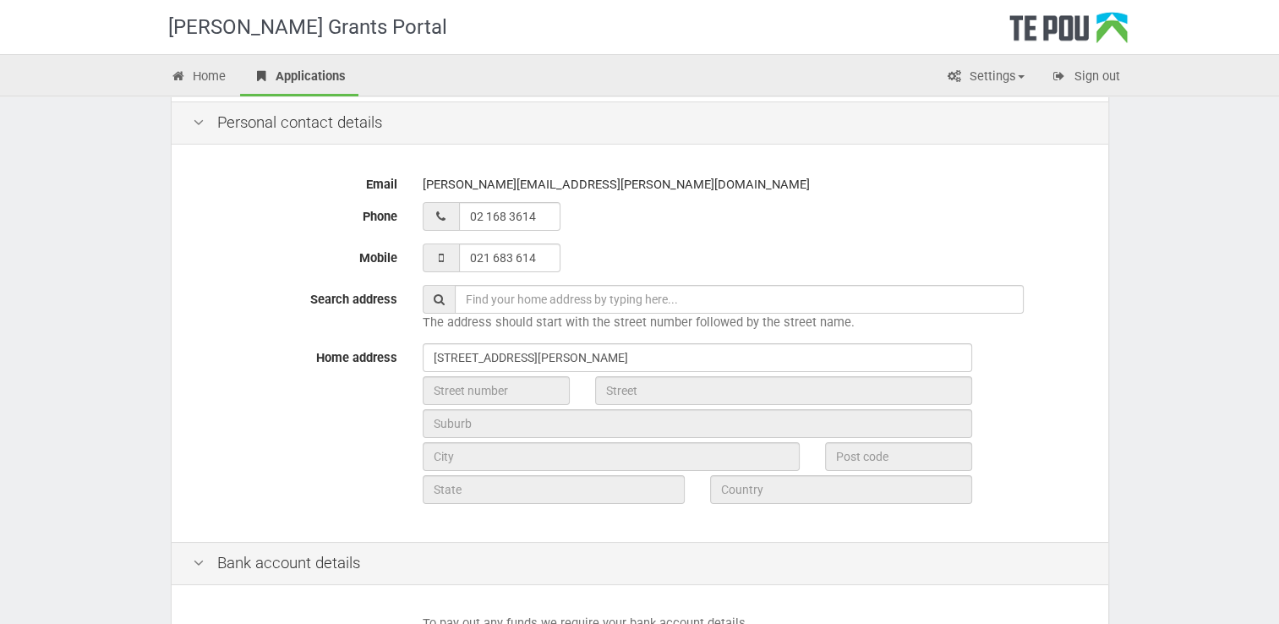
scroll to position [374, 0]
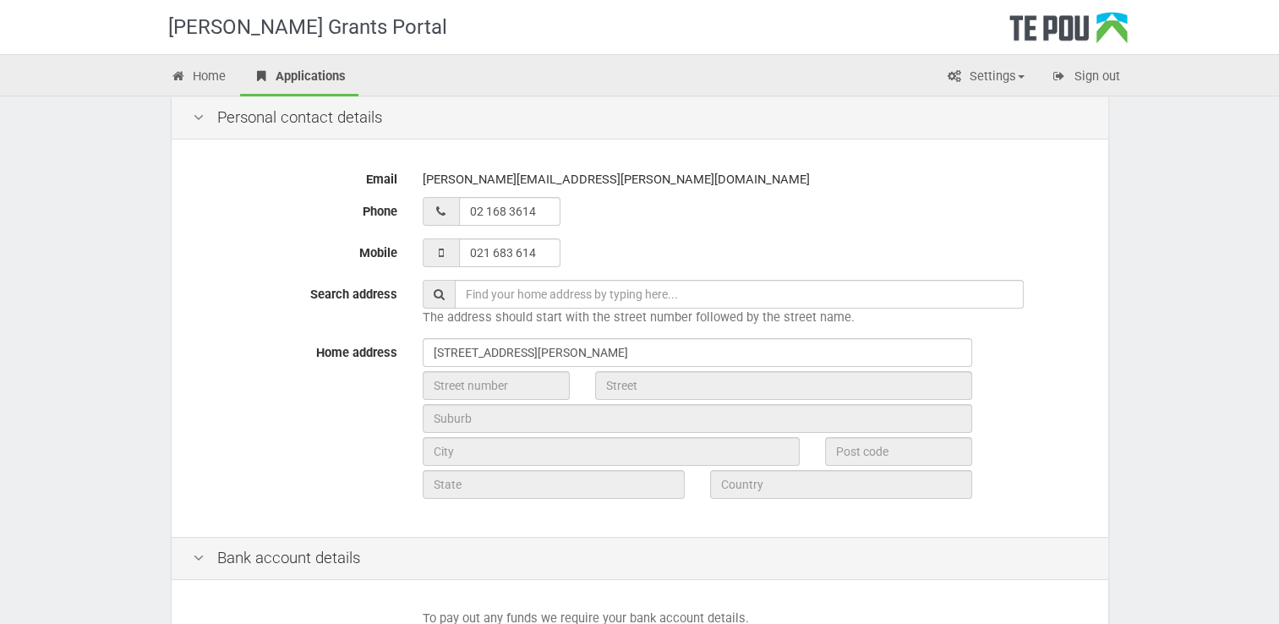
click at [1201, 100] on div "[PERSON_NAME] Grants Portal Home Applications Settings Profile My account FAQs …" at bounding box center [639, 292] width 1279 height 1333
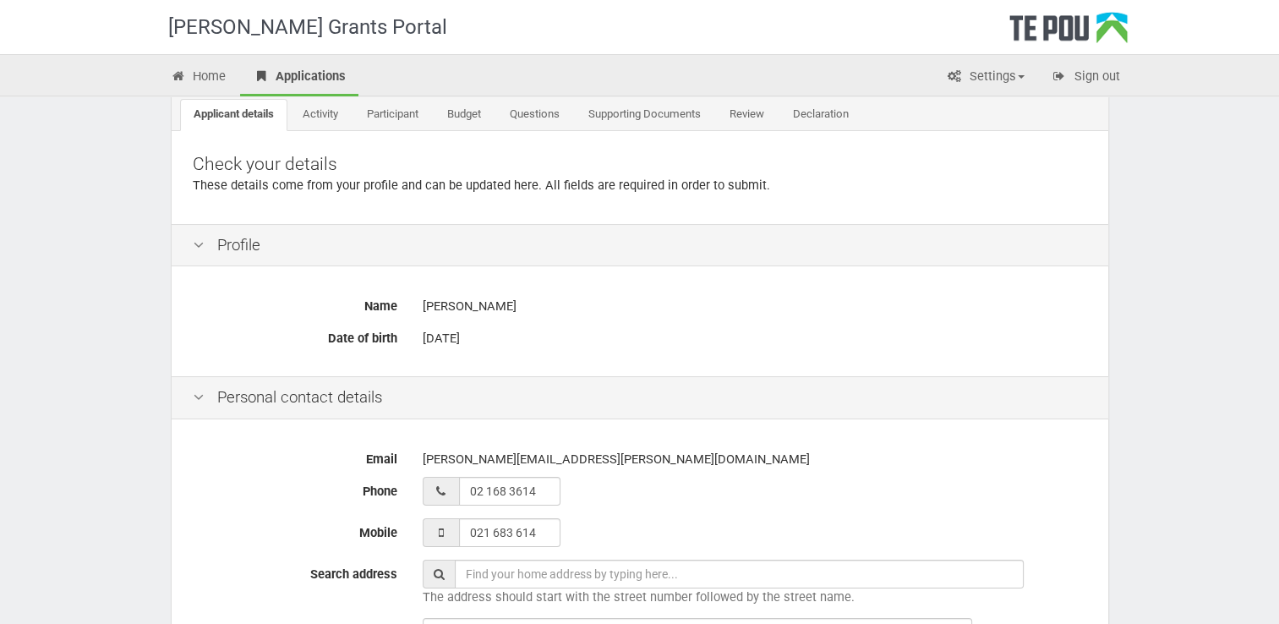
scroll to position [0, 0]
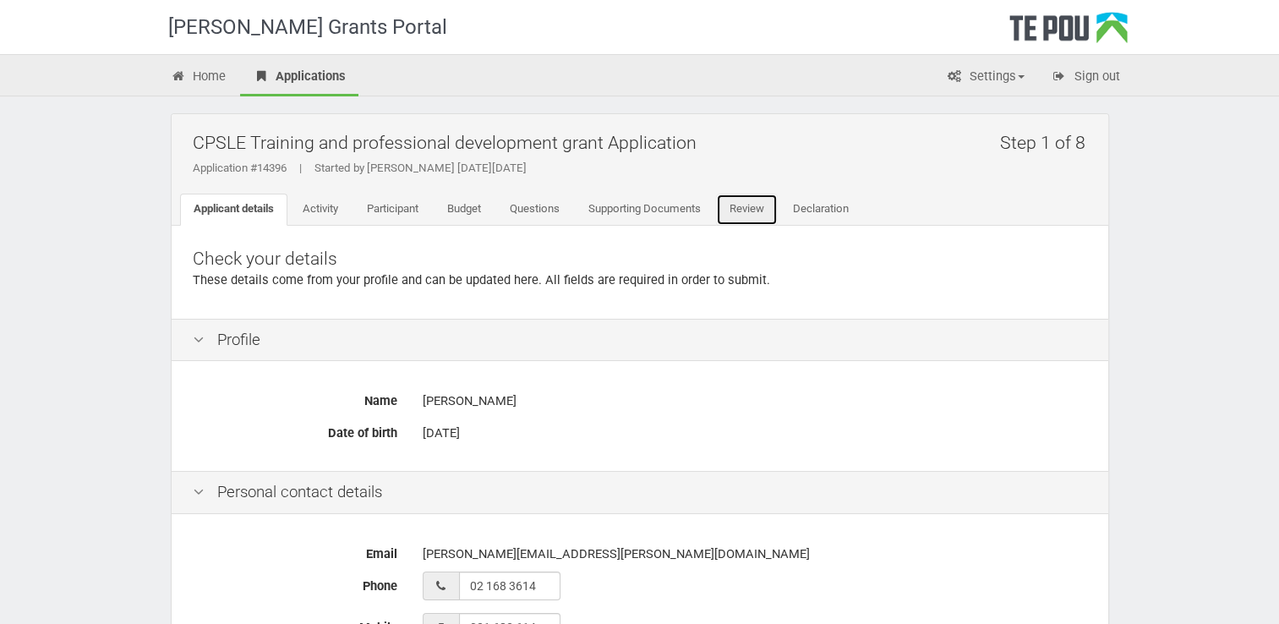
click at [747, 203] on link "Review" at bounding box center [747, 210] width 62 height 32
